Goal: Information Seeking & Learning: Compare options

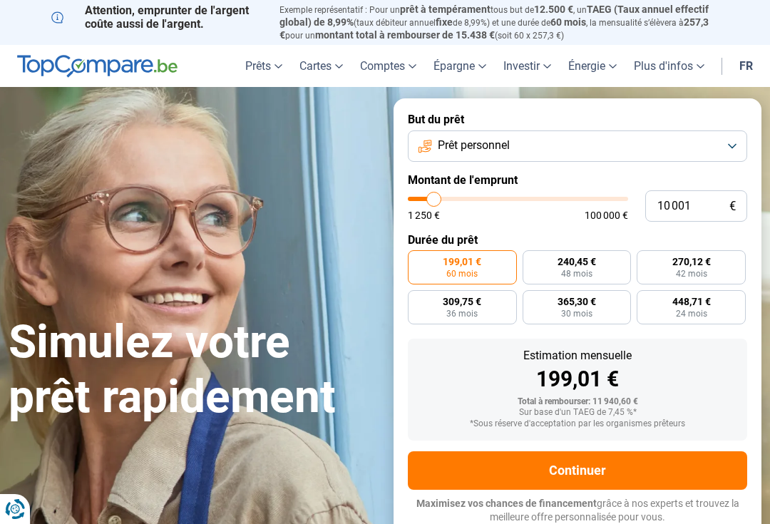
type input "11 500"
type input "11500"
type input "9 750"
type input "9750"
type input "7 750"
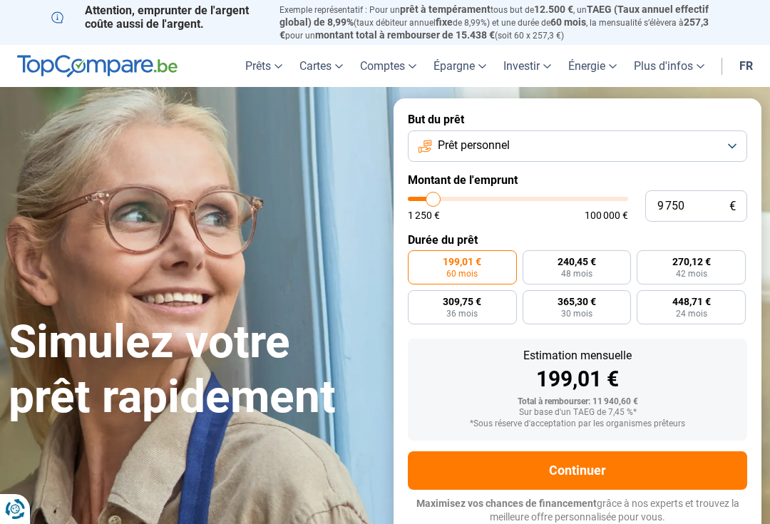
type input "7750"
type input "6 750"
type input "6750"
type input "5 250"
type input "5250"
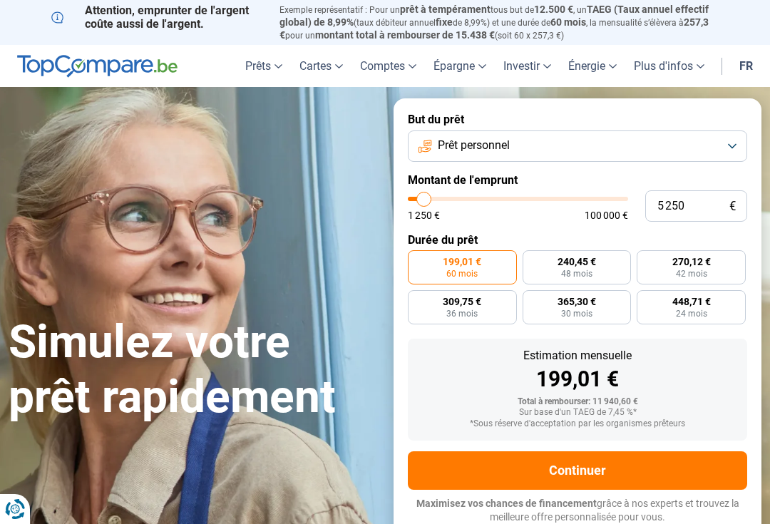
type input "2 750"
type input "2750"
type input "1 250"
type input "1250"
radio input "true"
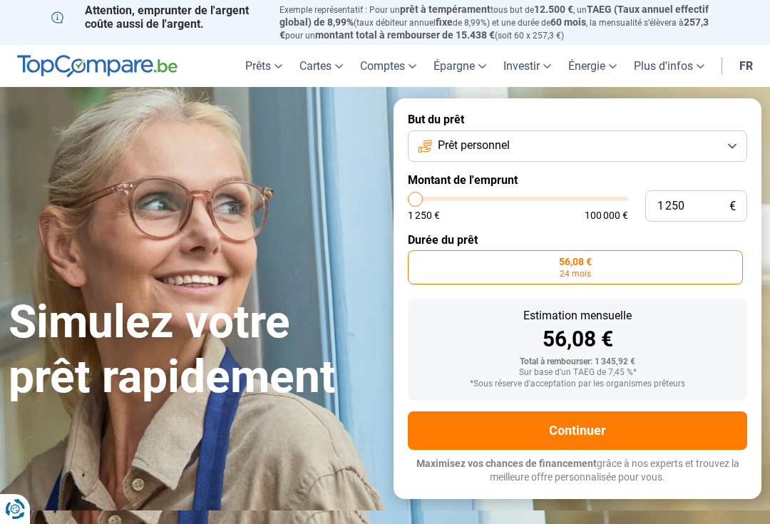
type input "3 250"
type input "3250"
type input "4 750"
type input "4750"
type input "5 250"
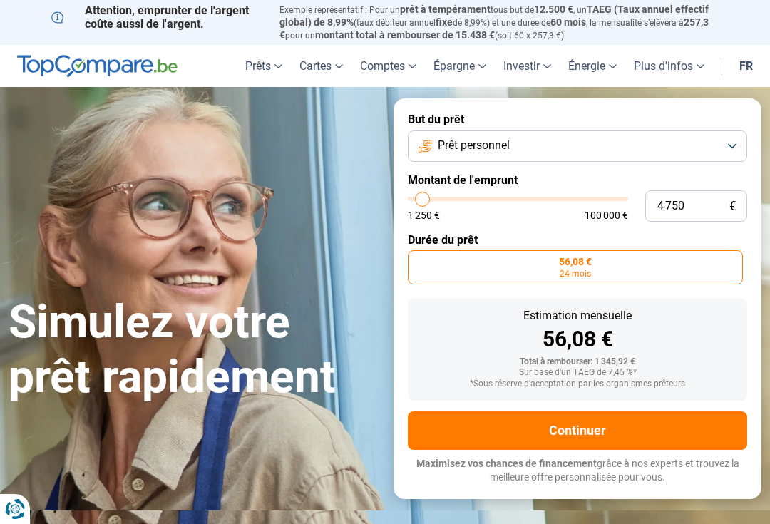
type input "5250"
type input "6 000"
type input "6000"
type input "7 000"
type input "7000"
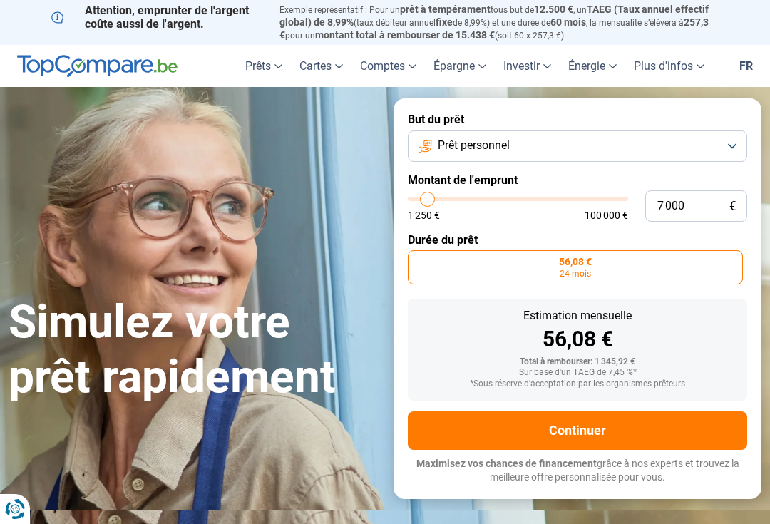
type input "8 000"
type input "8000"
type input "9 000"
type input "9000"
type input "10 000"
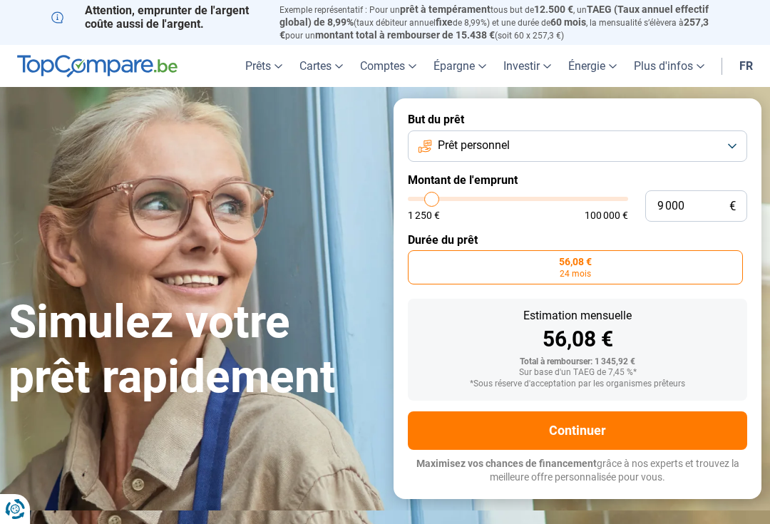
type input "10000"
type input "10 750"
type input "10750"
type input "11 750"
type input "11750"
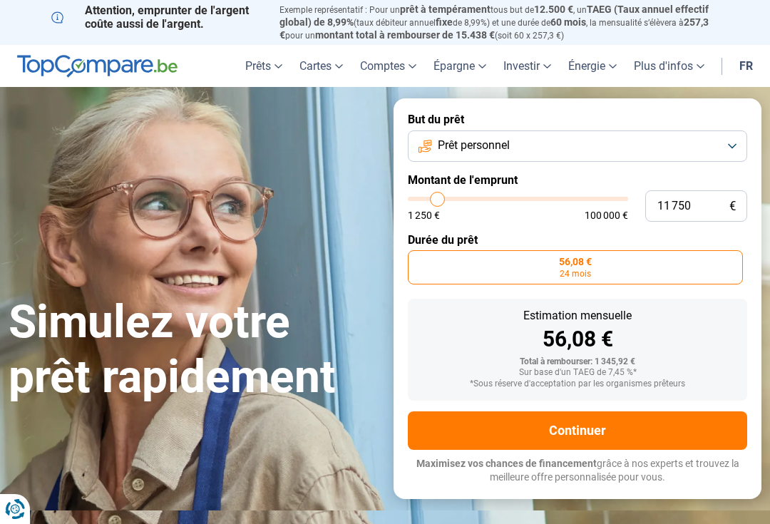
type input "12 500"
type input "12500"
type input "13 500"
type input "13500"
type input "14 250"
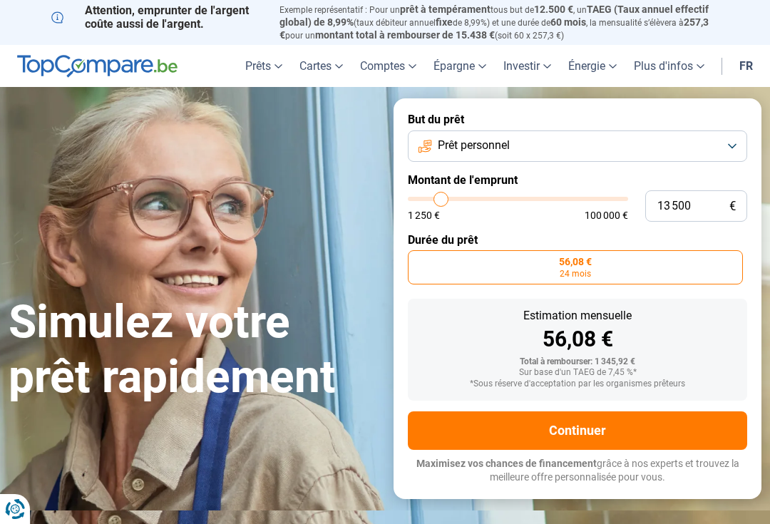
type input "14250"
type input "14 500"
type input "14500"
type input "15 000"
type input "15000"
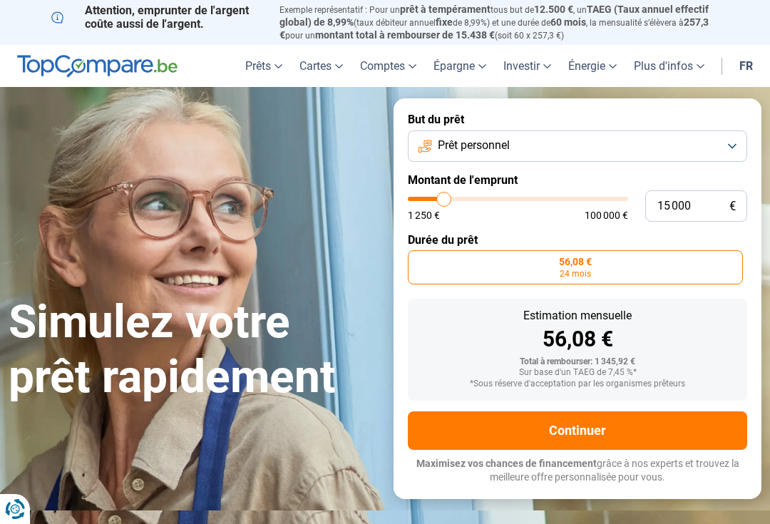
type input "15 500"
type input "15500"
type input "16 000"
type input "16000"
type input "16 250"
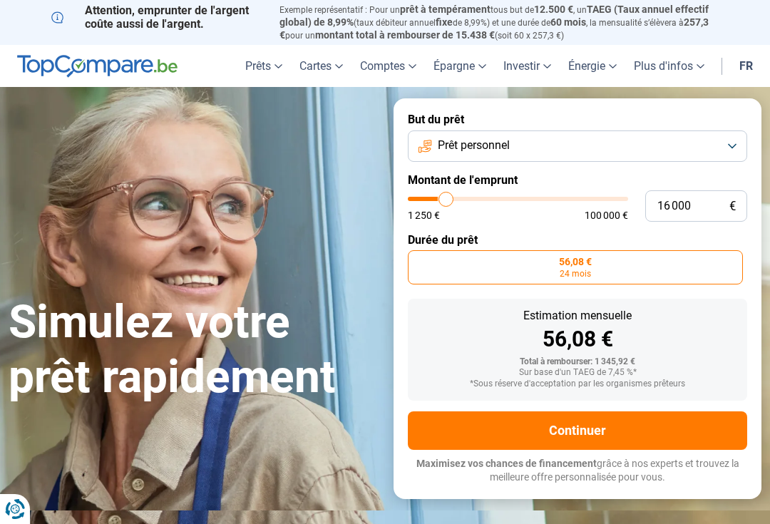
type input "16250"
type input "16 750"
type input "16750"
type input "17 000"
type input "17000"
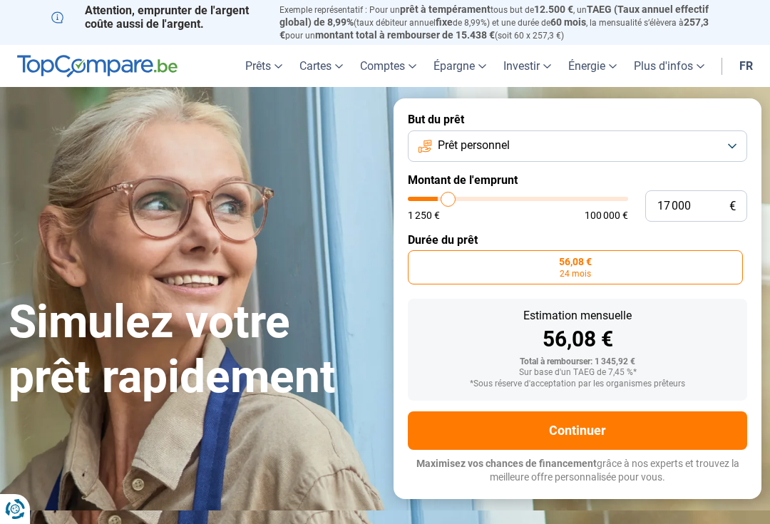
type input "17 250"
type input "17250"
type input "17 750"
type input "17750"
type input "18 000"
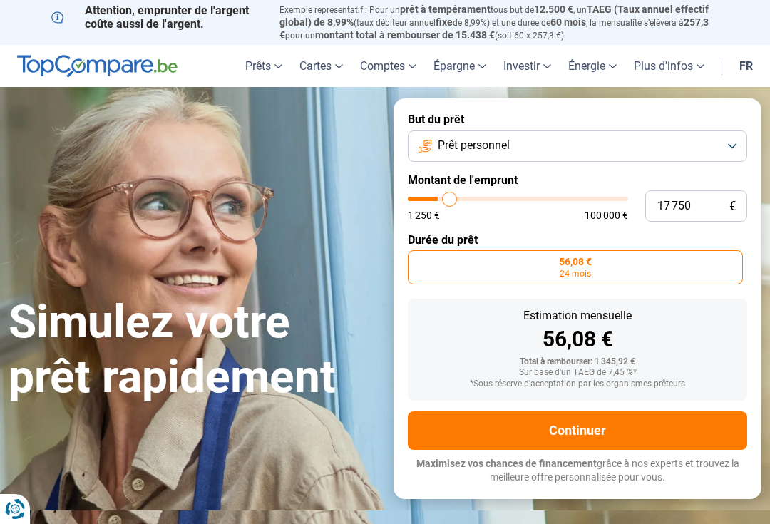
type input "18000"
type input "18 250"
type input "18250"
type input "18 750"
type input "18750"
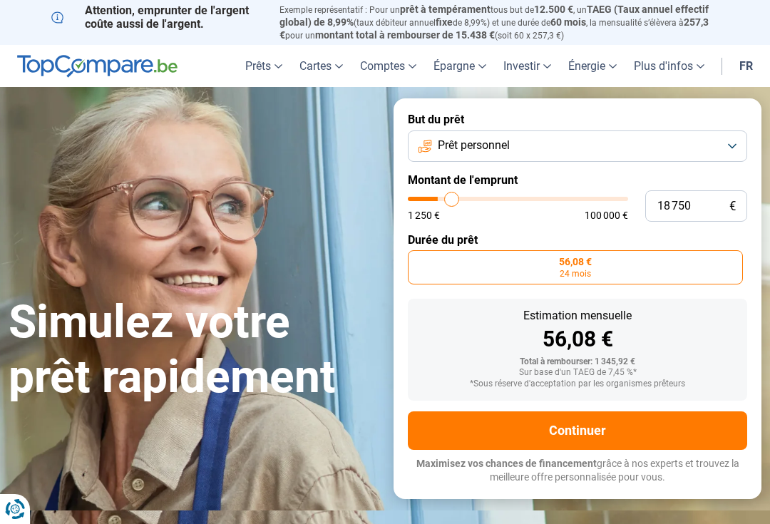
type input "19 000"
type input "19000"
type input "18 750"
type input "18750"
type input "18 250"
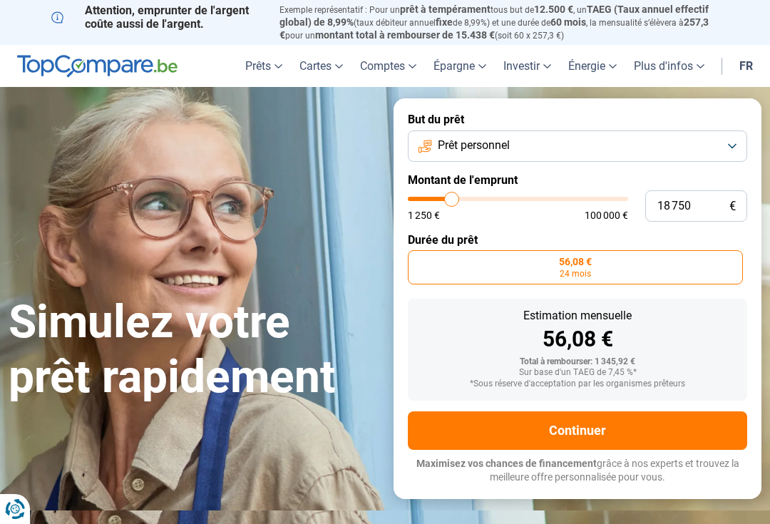
type input "18250"
type input "18 000"
type input "18000"
type input "17 250"
type input "17250"
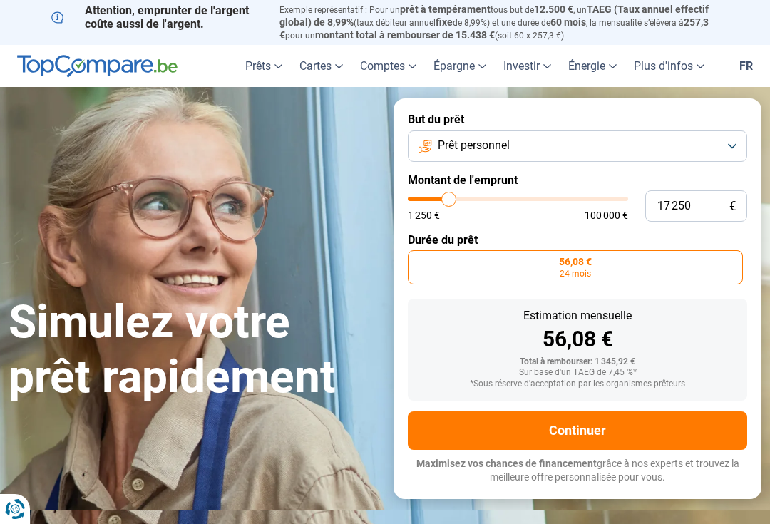
type input "17 000"
type input "17000"
type input "16 250"
type input "16250"
type input "15 500"
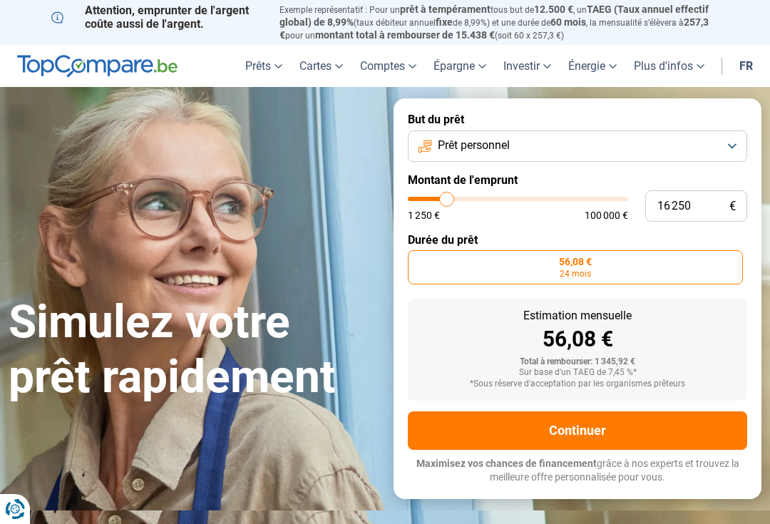
type input "15500"
type input "15 000"
type input "15000"
type input "14 500"
type input "14500"
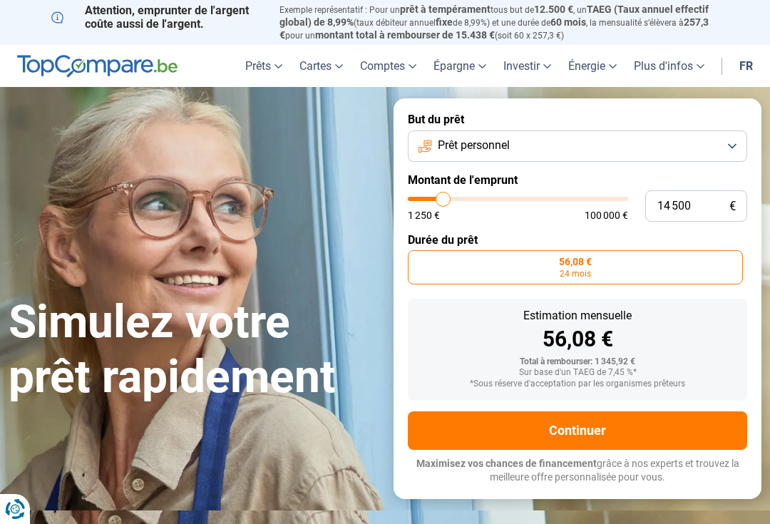
type input "14 250"
type input "14250"
type input "13 750"
type input "13750"
type input "13 500"
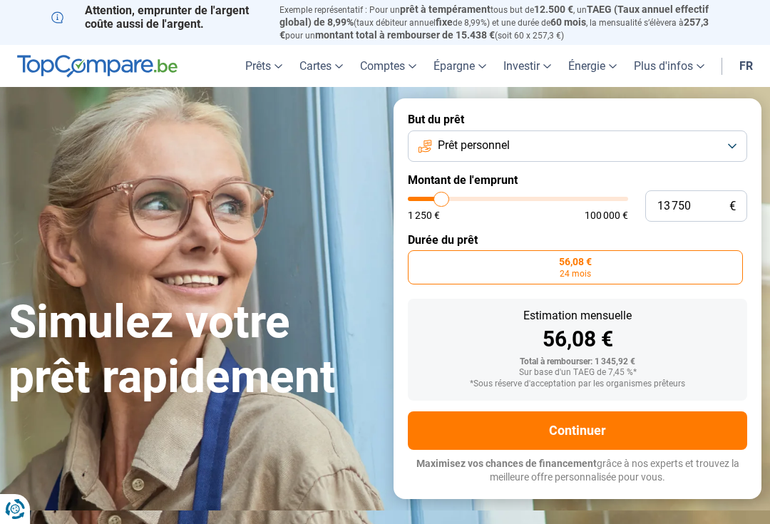
type input "13500"
type input "13 250"
type input "13250"
type input "12 750"
type input "12750"
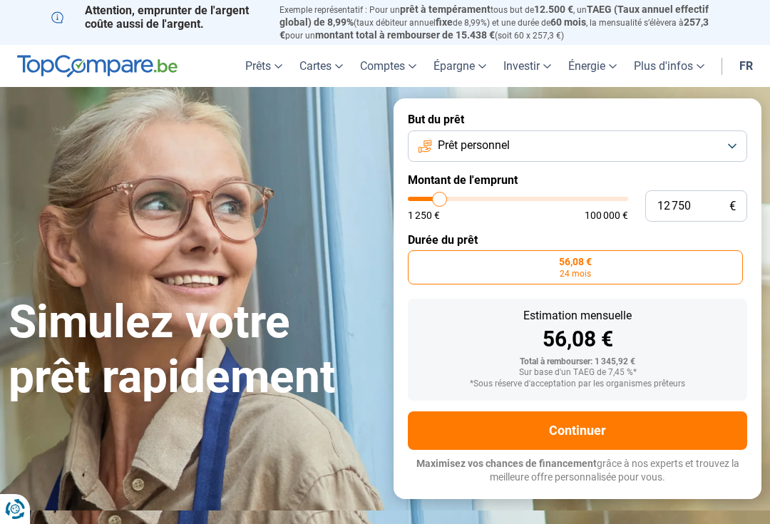
type input "12 500"
type input "12500"
type input "12 250"
type input "12250"
type input "11 750"
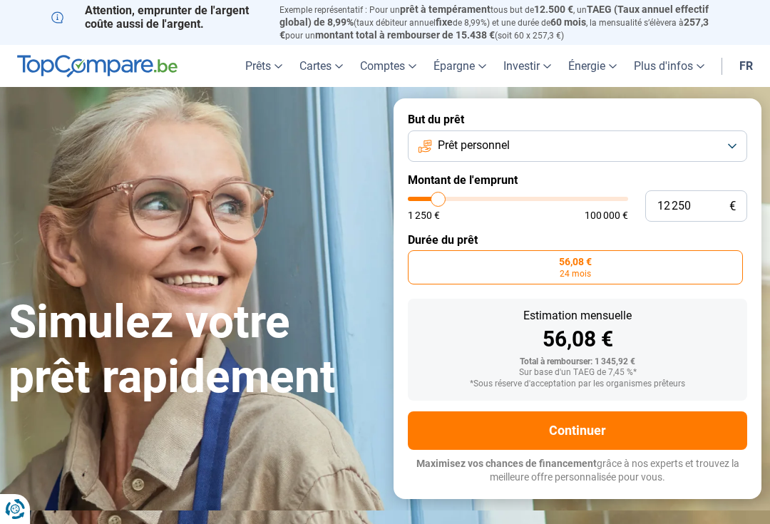
type input "11750"
type input "11 500"
type input "11500"
type input "11 000"
type input "11000"
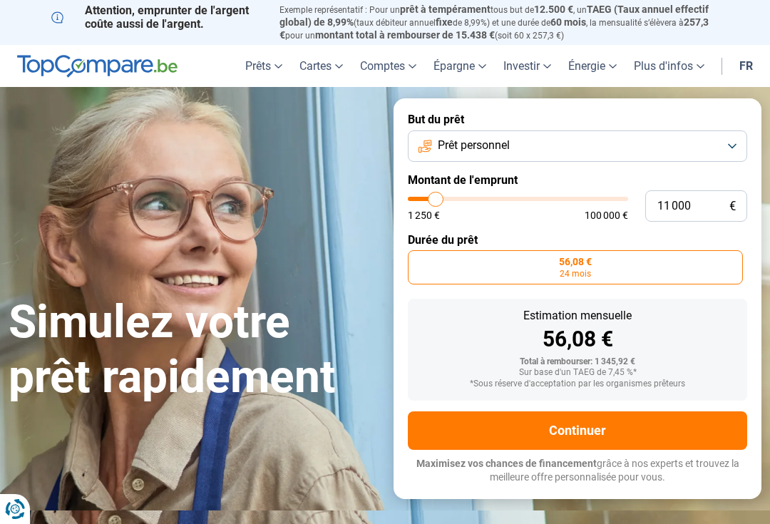
type input "10 750"
type input "10750"
type input "10 500"
type input "10500"
type input "10 000"
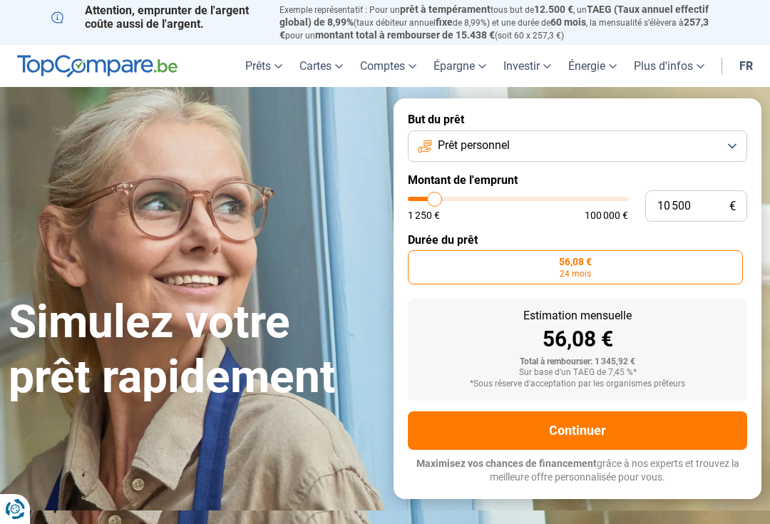
type input "10000"
type input "9 750"
type input "9750"
type input "10 000"
type input "10000"
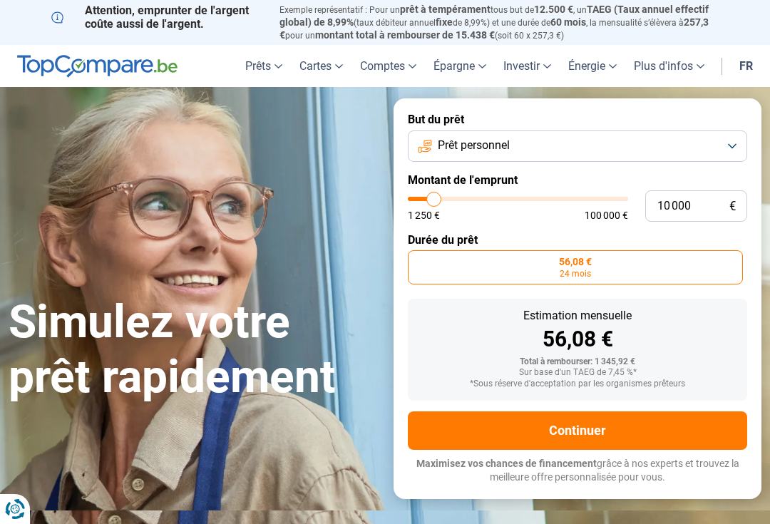
type input "10 500"
type input "10500"
type input "10 000"
type input "10000"
type input "9 750"
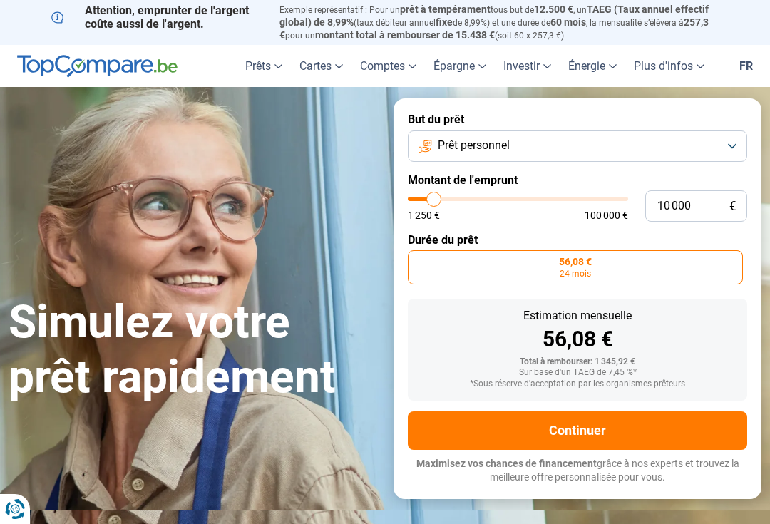
type input "9750"
type input "10 000"
type input "10000"
radio input "false"
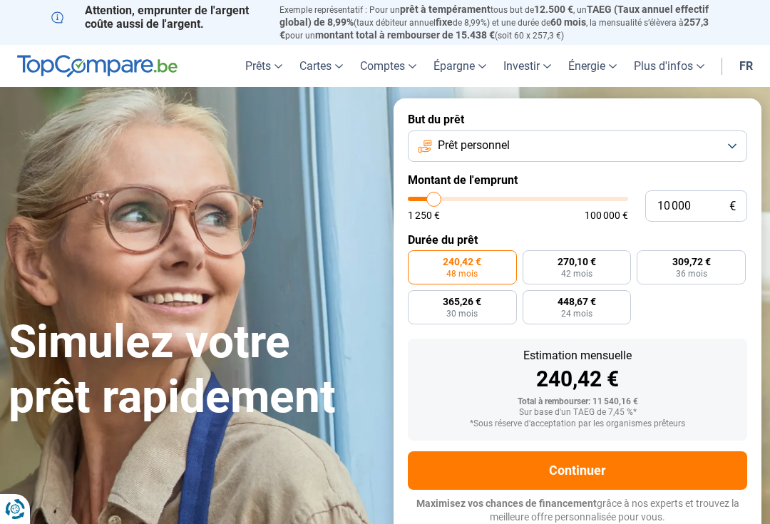
type input "9 000"
type input "9000"
type input "8 250"
type input "8250"
type input "8 000"
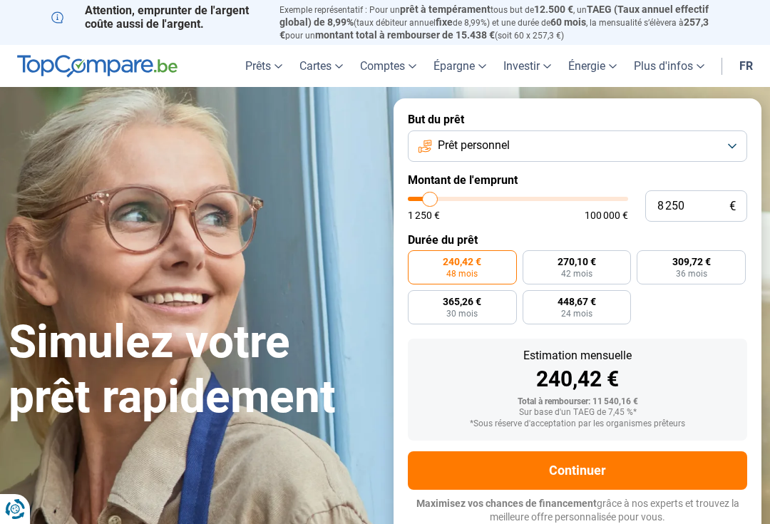
type input "8000"
type input "7 750"
type input "7750"
type input "7 250"
type input "7250"
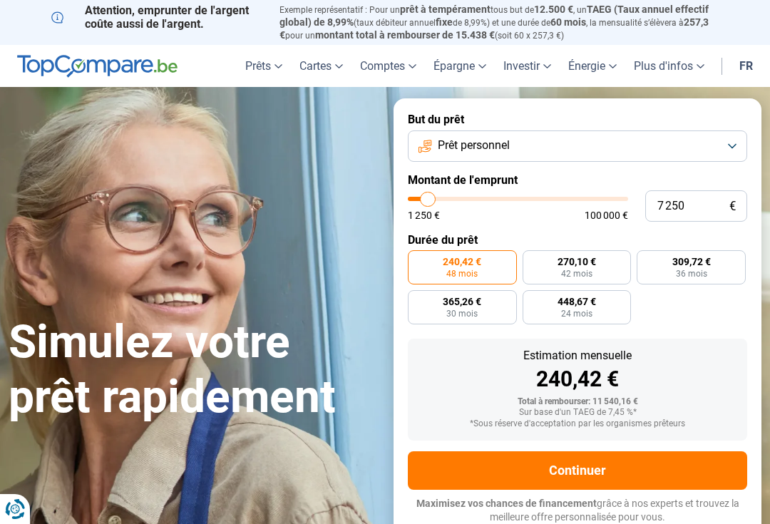
type input "7 000"
type input "7000"
type input "6 750"
type input "6750"
type input "6 250"
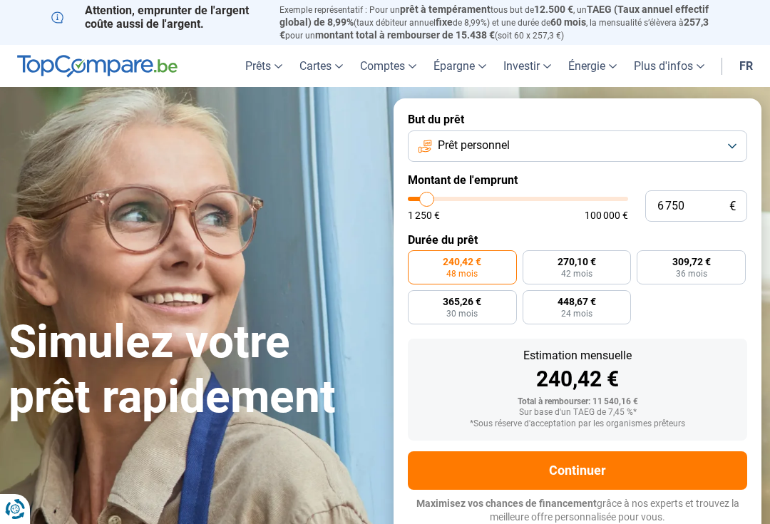
type input "6250"
type input "6 000"
type input "6000"
type input "5 500"
type input "5500"
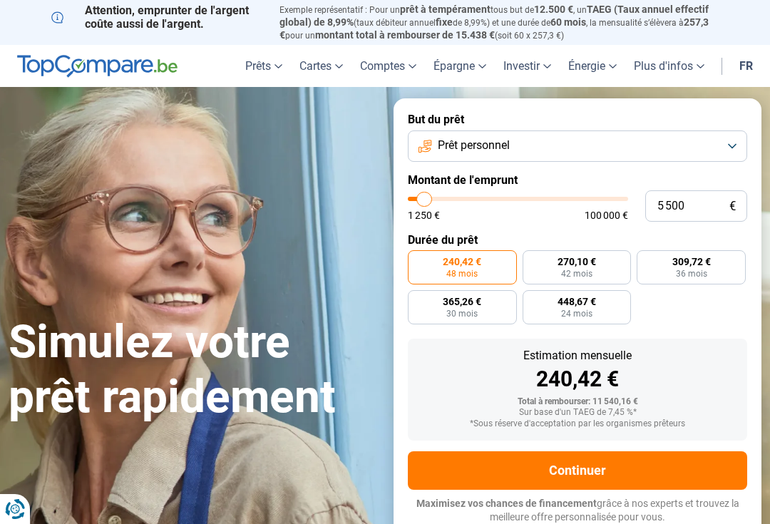
type input "5 250"
type input "5250"
type input "5 000"
type input "5000"
radio input "true"
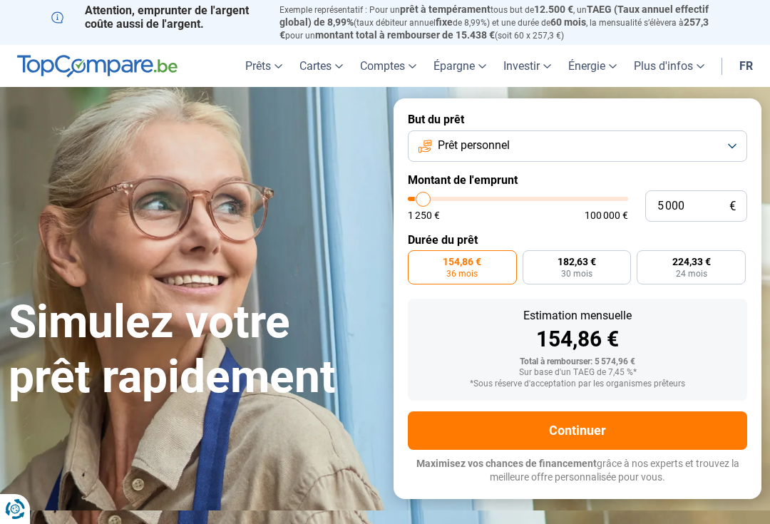
type input "4 250"
type input "4250"
type input "2 750"
type input "2750"
type input "2 250"
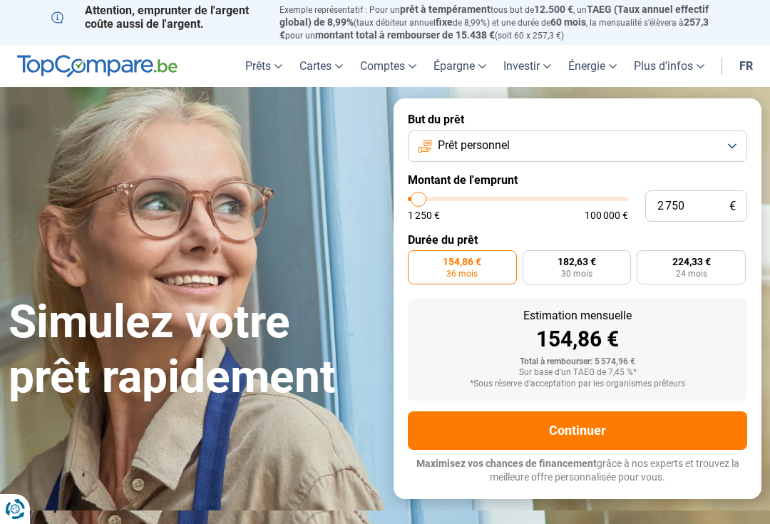
type input "2250"
type input "1 500"
type input "1500"
type input "1 250"
type input "1250"
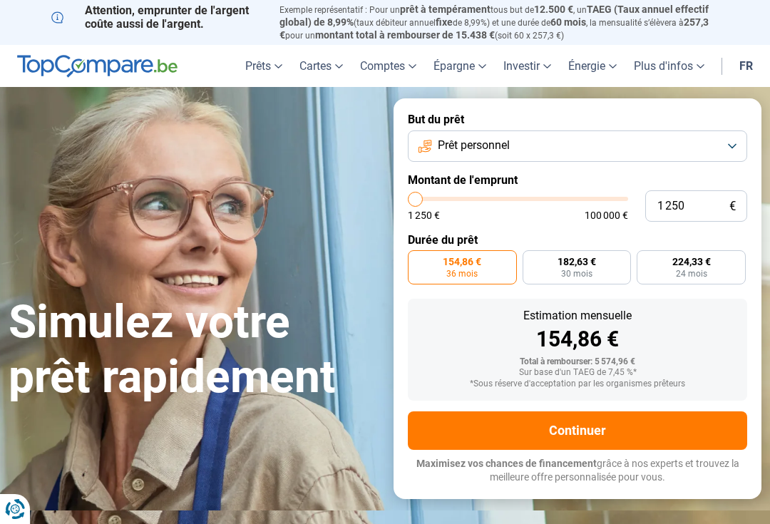
radio input "true"
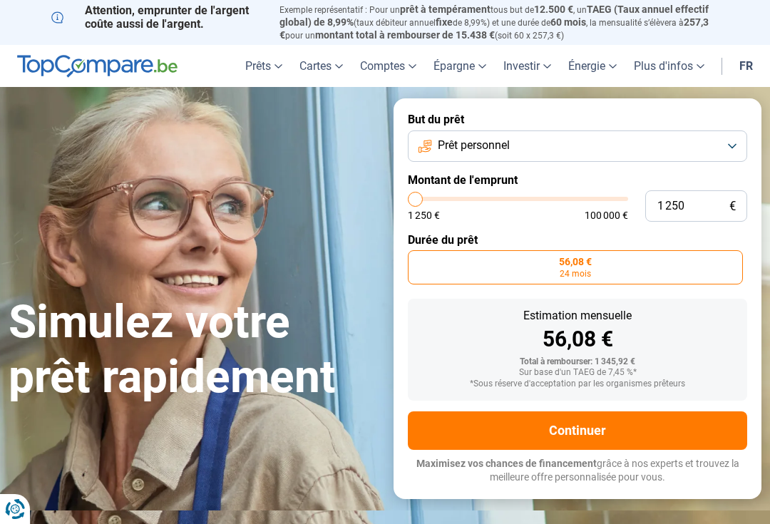
type input "2 250"
type input "2250"
type input "2 500"
type input "2500"
type input "2 750"
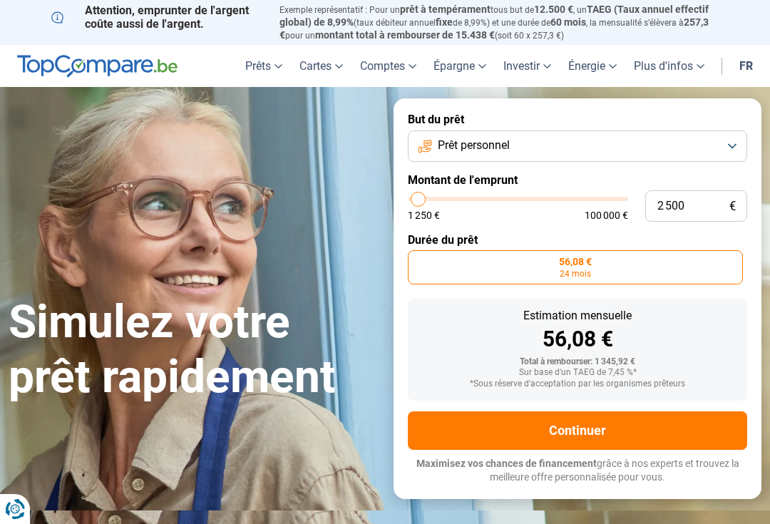
type input "2750"
type input "3 250"
type input "3250"
type input "3 500"
type input "3500"
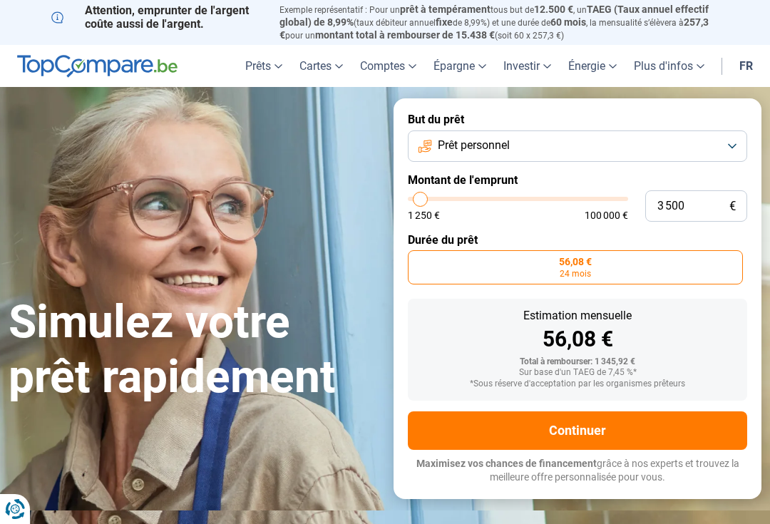
type input "3 750"
type input "3750"
type input "4 250"
type input "4250"
type input "4 500"
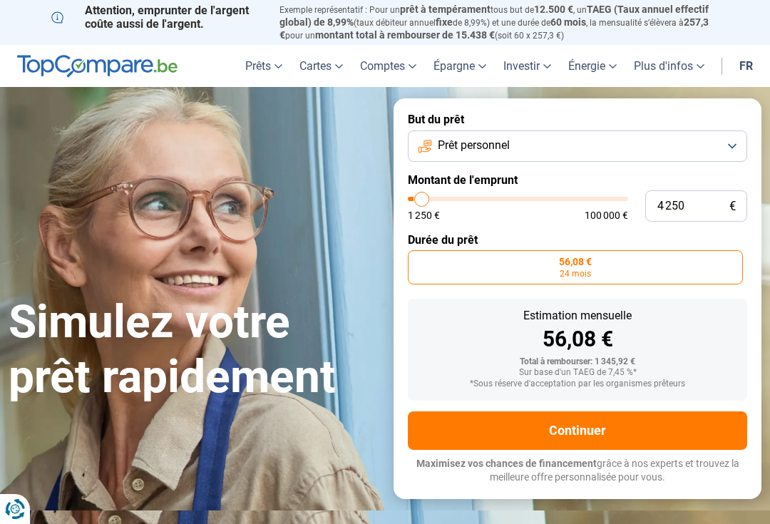
type input "4500"
type input "5 000"
type input "5000"
type input "4 500"
type input "4500"
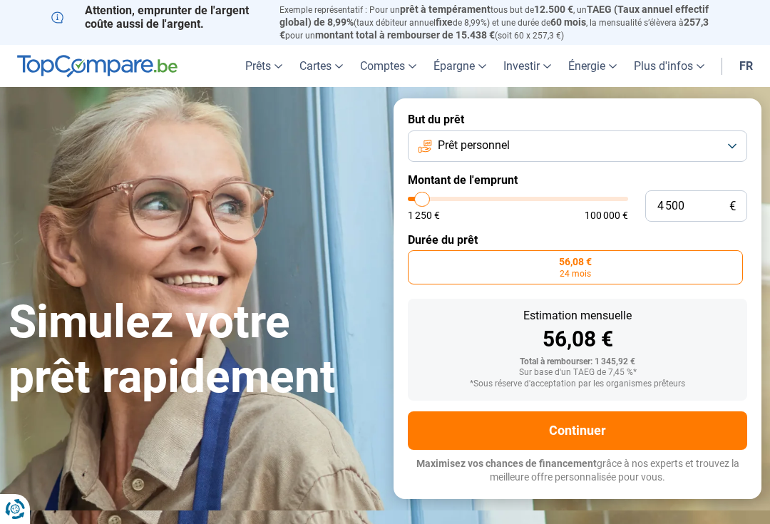
type input "4 250"
type input "4250"
type input "3 750"
type input "3750"
type input "3 500"
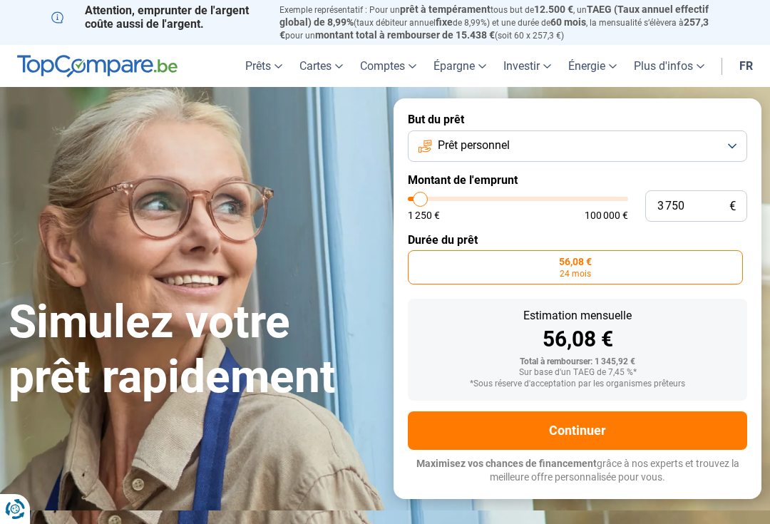
type input "3500"
type input "3 250"
type input "3250"
type input "2 750"
type input "2750"
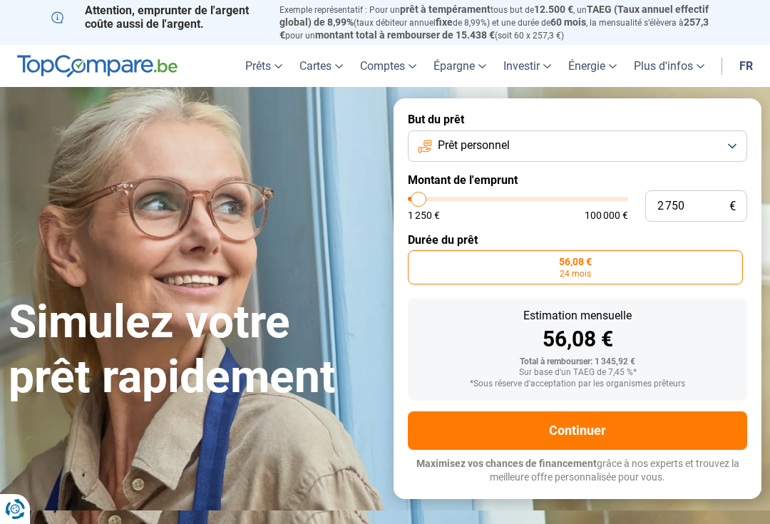
type input "2 500"
type input "2500"
type input "3 500"
type input "3500"
type input "3 750"
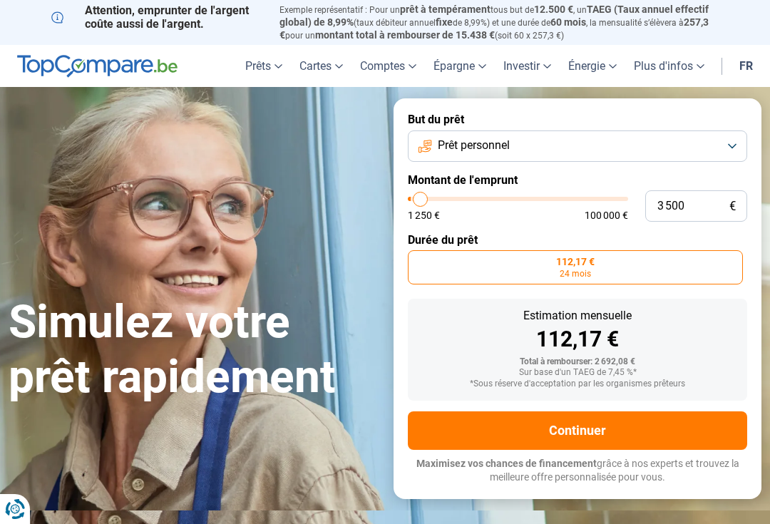
type input "3750"
type input "4 250"
type input "4250"
type input "4 500"
type input "4500"
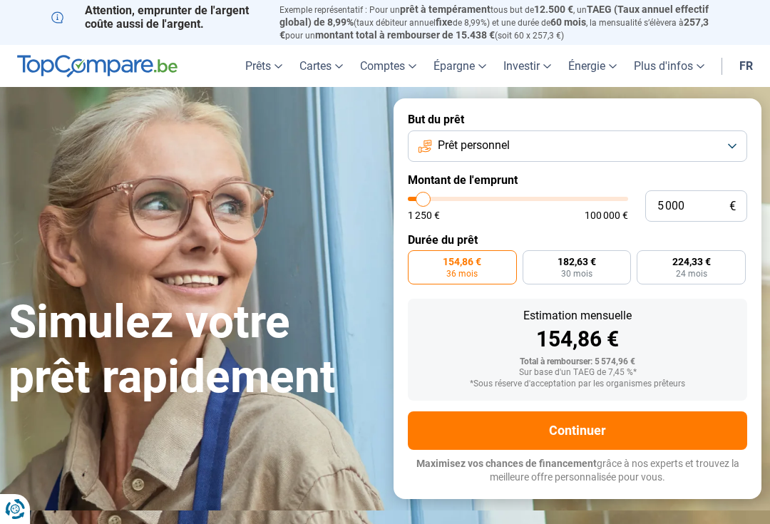
click at [458, 425] on button "Continuer" at bounding box center [577, 430] width 339 height 38
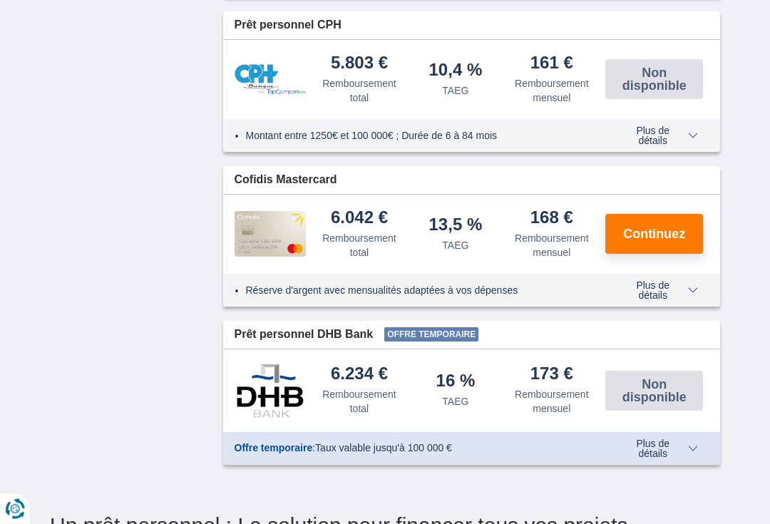
scroll to position [886, 0]
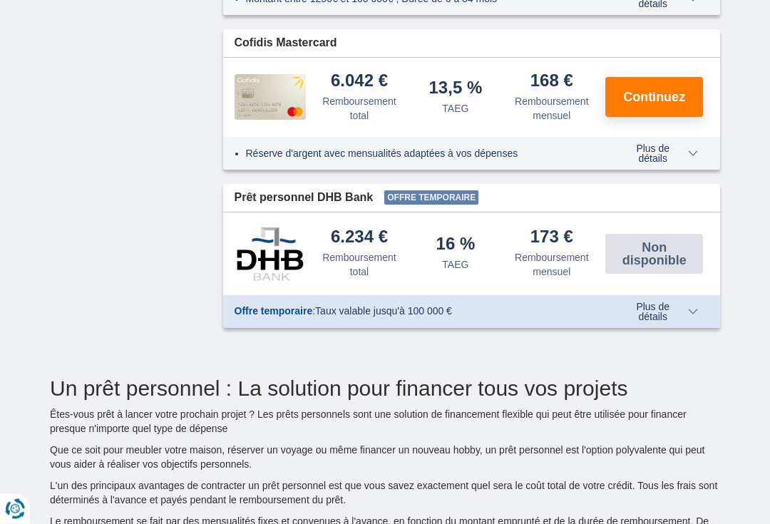
click at [651, 322] on span "Plus de détails" at bounding box center [659, 312] width 78 height 20
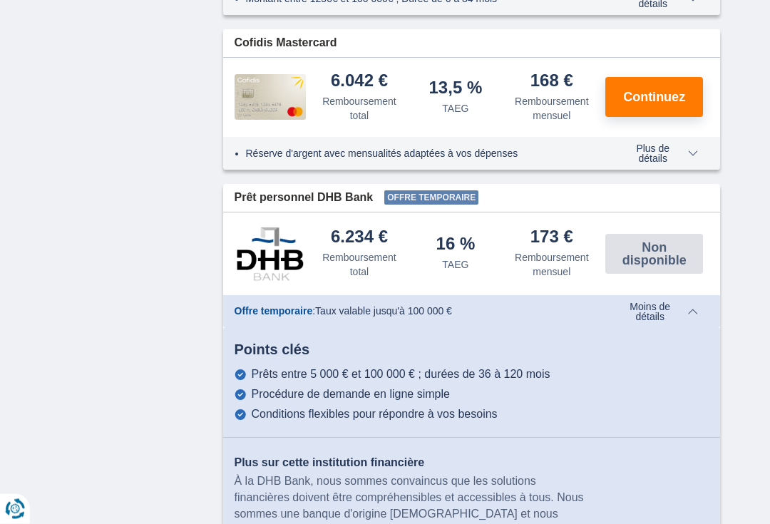
scroll to position [1022, 0]
click at [635, 321] on span "Moins de détails" at bounding box center [655, 312] width 83 height 20
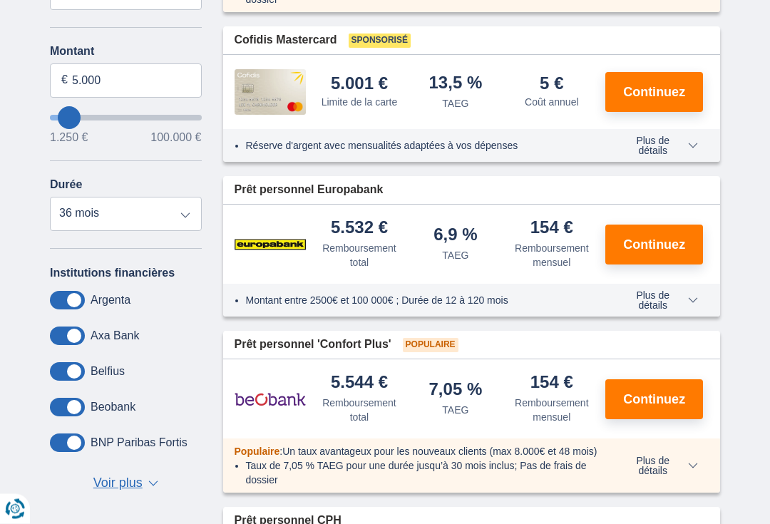
scroll to position [390, 0]
click at [634, 251] on span "Continuez" at bounding box center [654, 244] width 62 height 13
